Goal: Find specific page/section: Find specific page/section

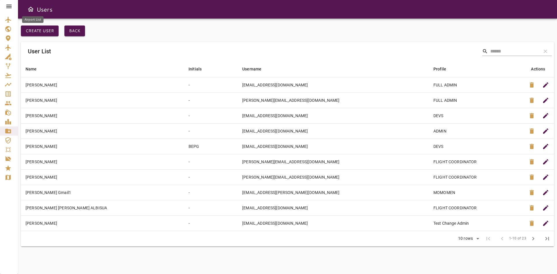
click at [7, 23] on icon "Airport List" at bounding box center [8, 19] width 7 height 7
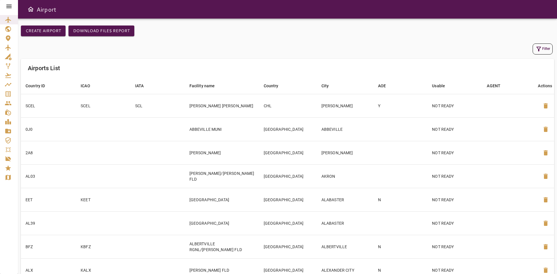
click at [541, 48] on icon "button" at bounding box center [539, 49] width 7 height 7
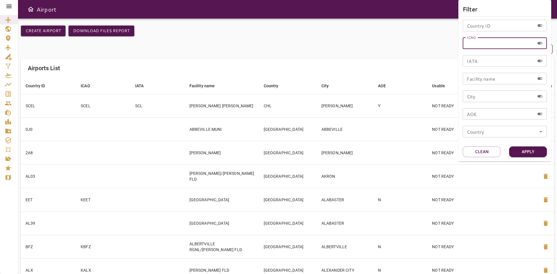
click at [489, 42] on input "ICAO" at bounding box center [499, 43] width 72 height 12
type input "****"
click at [531, 150] on button "Apply" at bounding box center [528, 152] width 38 height 11
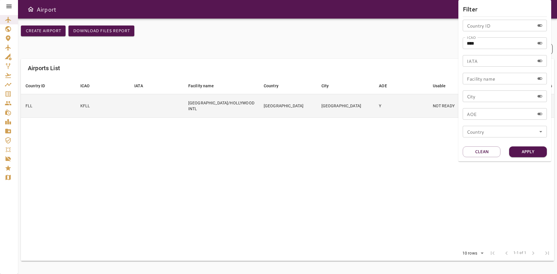
click at [63, 103] on div at bounding box center [278, 137] width 557 height 274
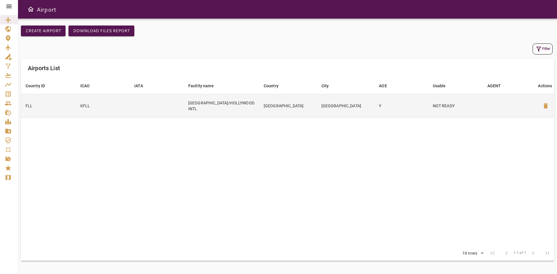
click at [72, 103] on td "FLL" at bounding box center [48, 106] width 55 height 24
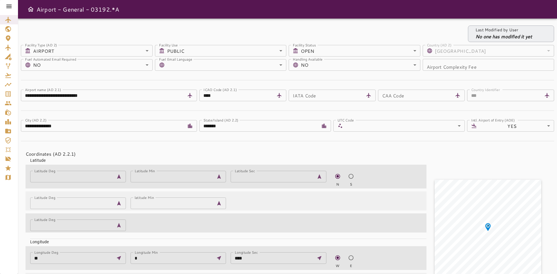
click at [8, 3] on icon at bounding box center [9, 6] width 7 height 7
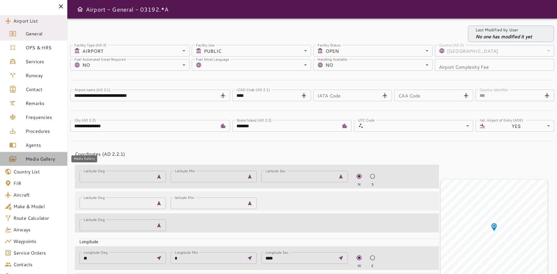
click at [45, 160] on span "Media Gallery" at bounding box center [44, 159] width 37 height 7
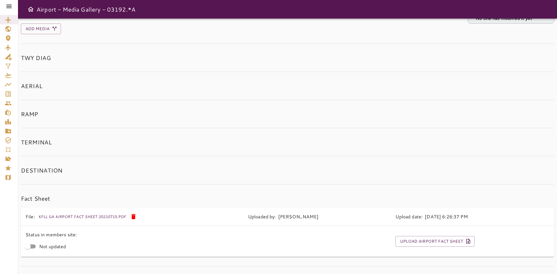
scroll to position [27, 0]
